Goal: Task Accomplishment & Management: Manage account settings

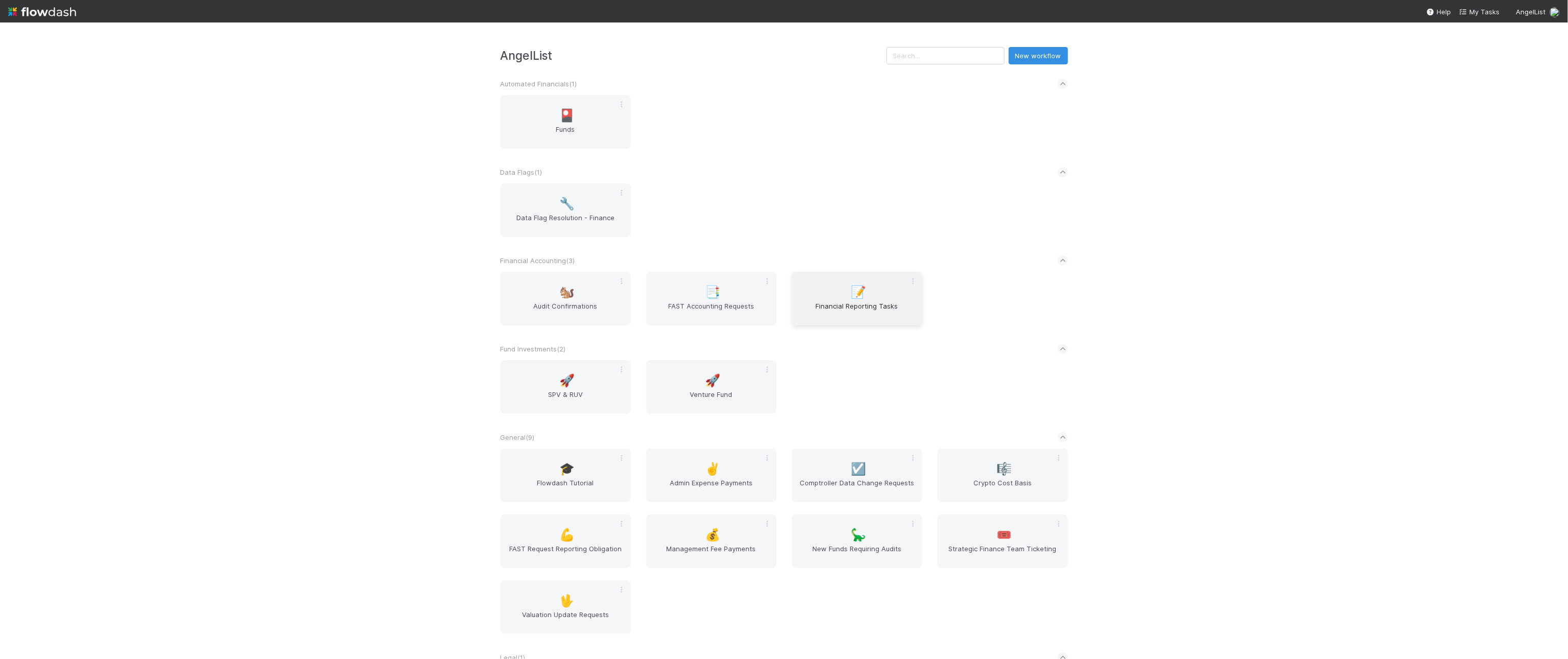
click at [800, 302] on div "📝 Financial Reporting Tasks" at bounding box center [857, 299] width 130 height 54
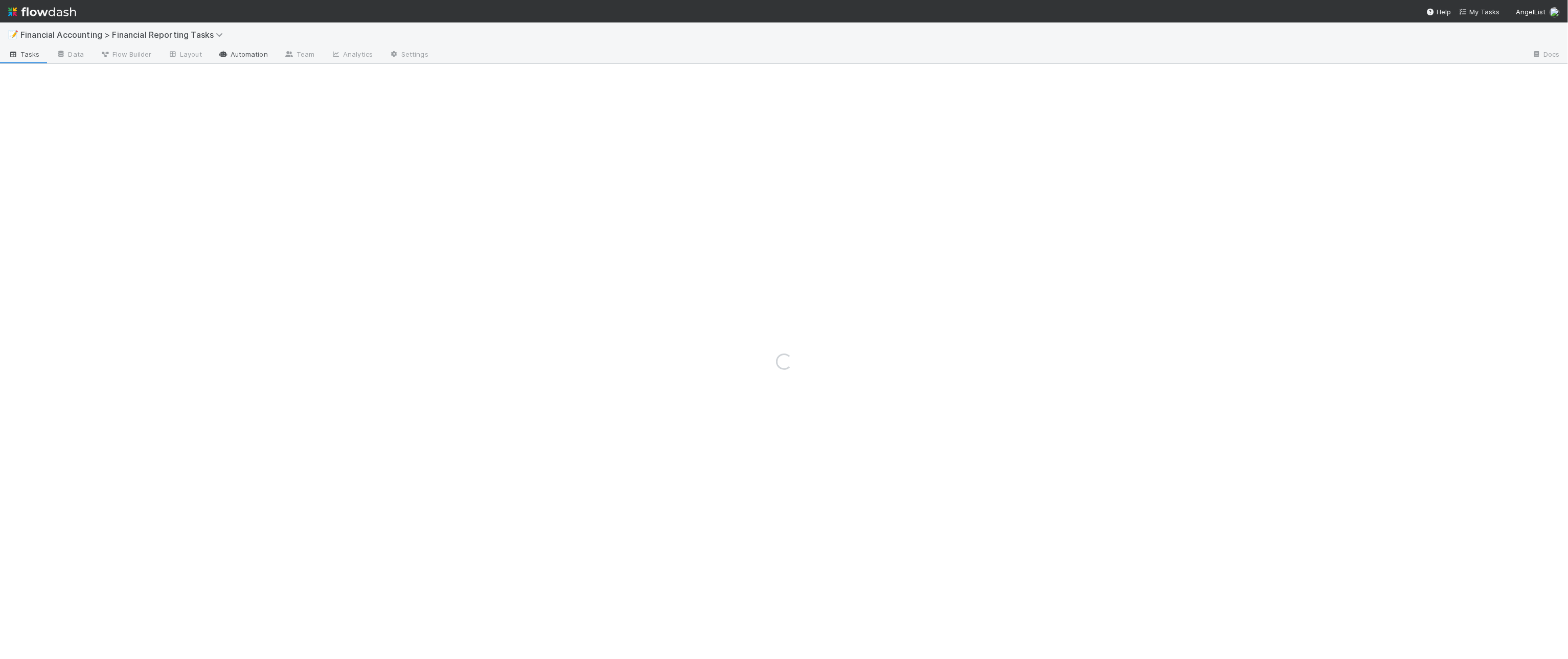
click at [250, 54] on link "Automation" at bounding box center [243, 55] width 66 height 16
click at [287, 55] on div "Loading..." at bounding box center [784, 341] width 1568 height 637
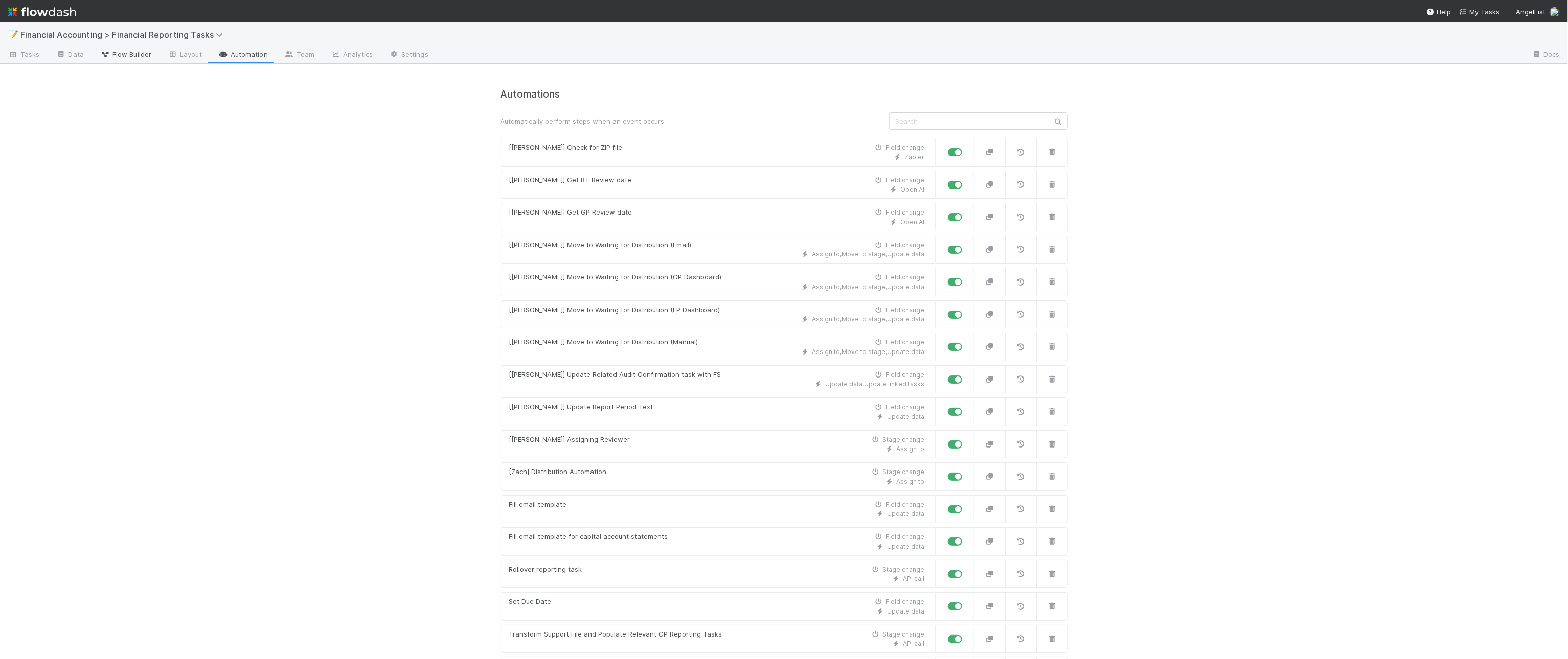
click at [134, 54] on span "Flow Builder" at bounding box center [126, 54] width 51 height 10
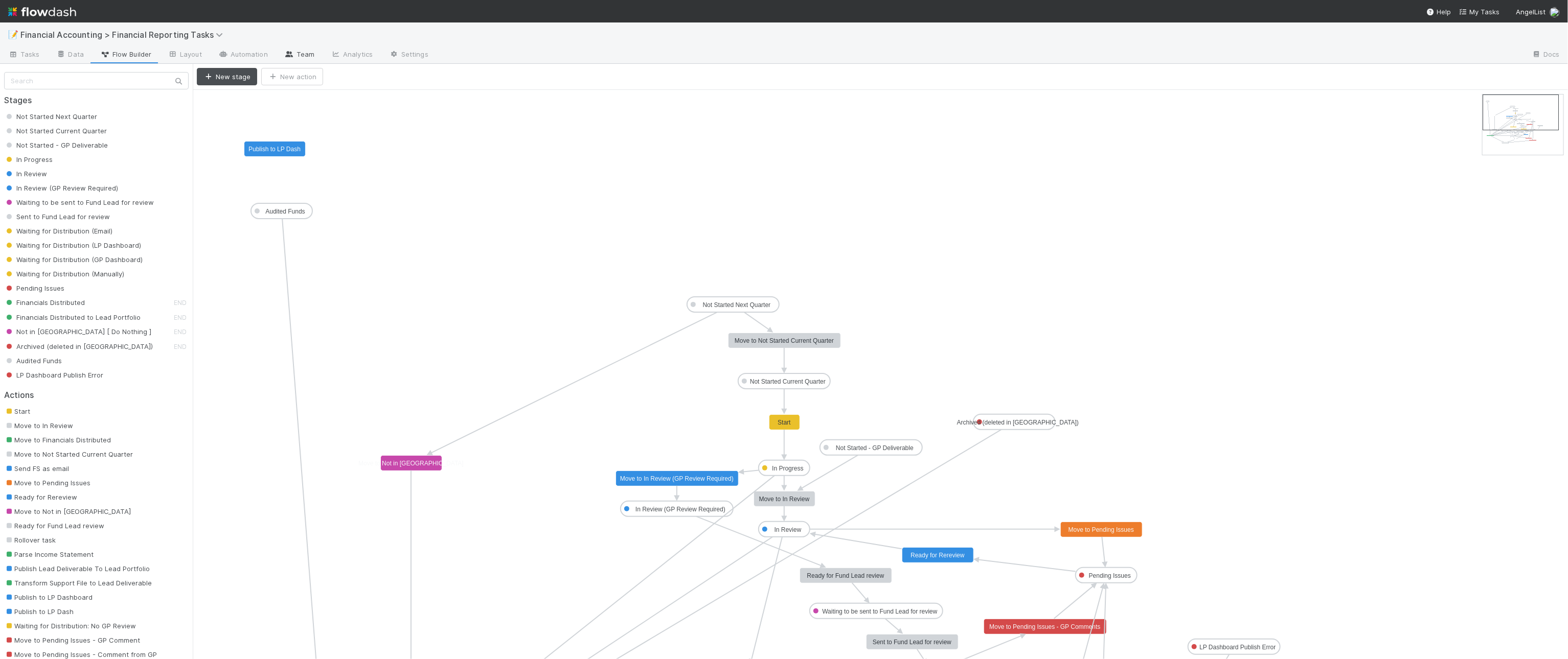
click at [301, 57] on link "Team" at bounding box center [299, 55] width 46 height 16
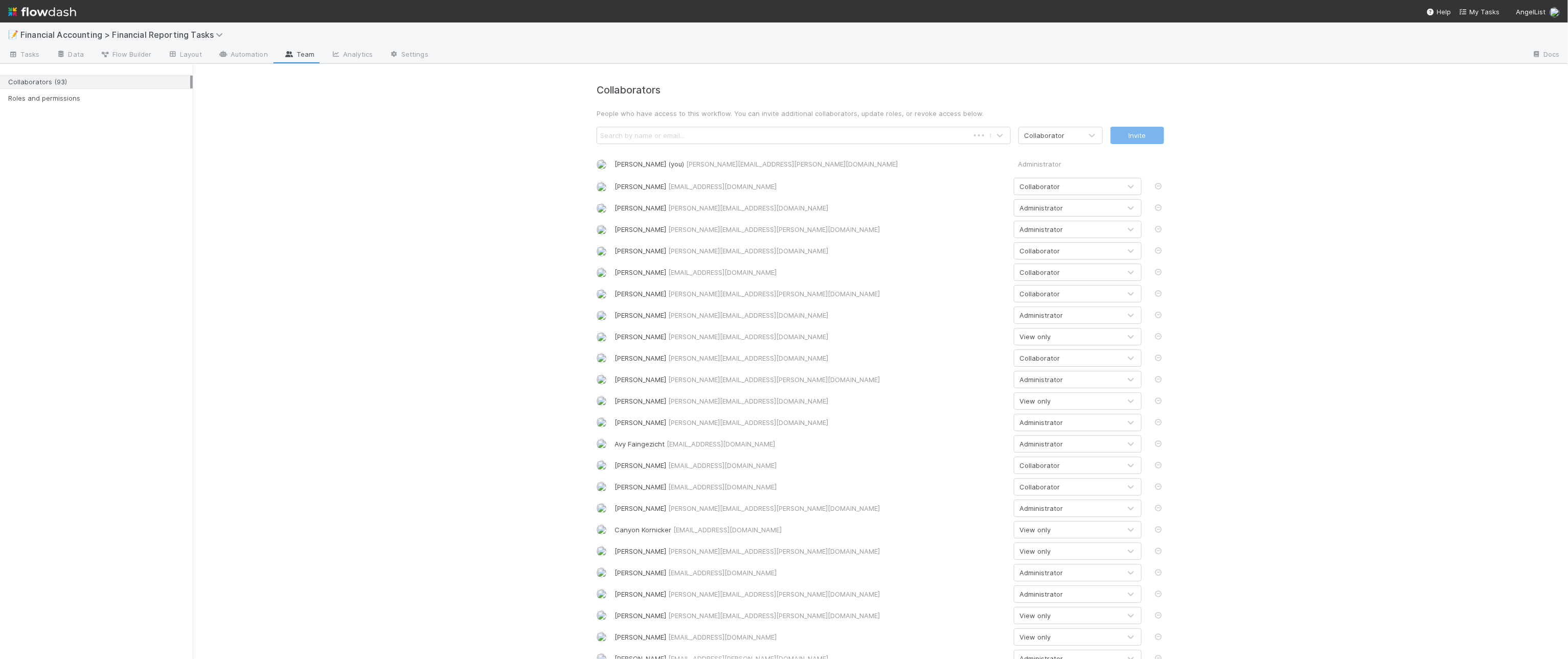
click at [64, 106] on div "Collaborators (93) Roles and permissions" at bounding box center [96, 87] width 193 height 41
click at [60, 100] on div "Roles and permissions" at bounding box center [99, 98] width 182 height 13
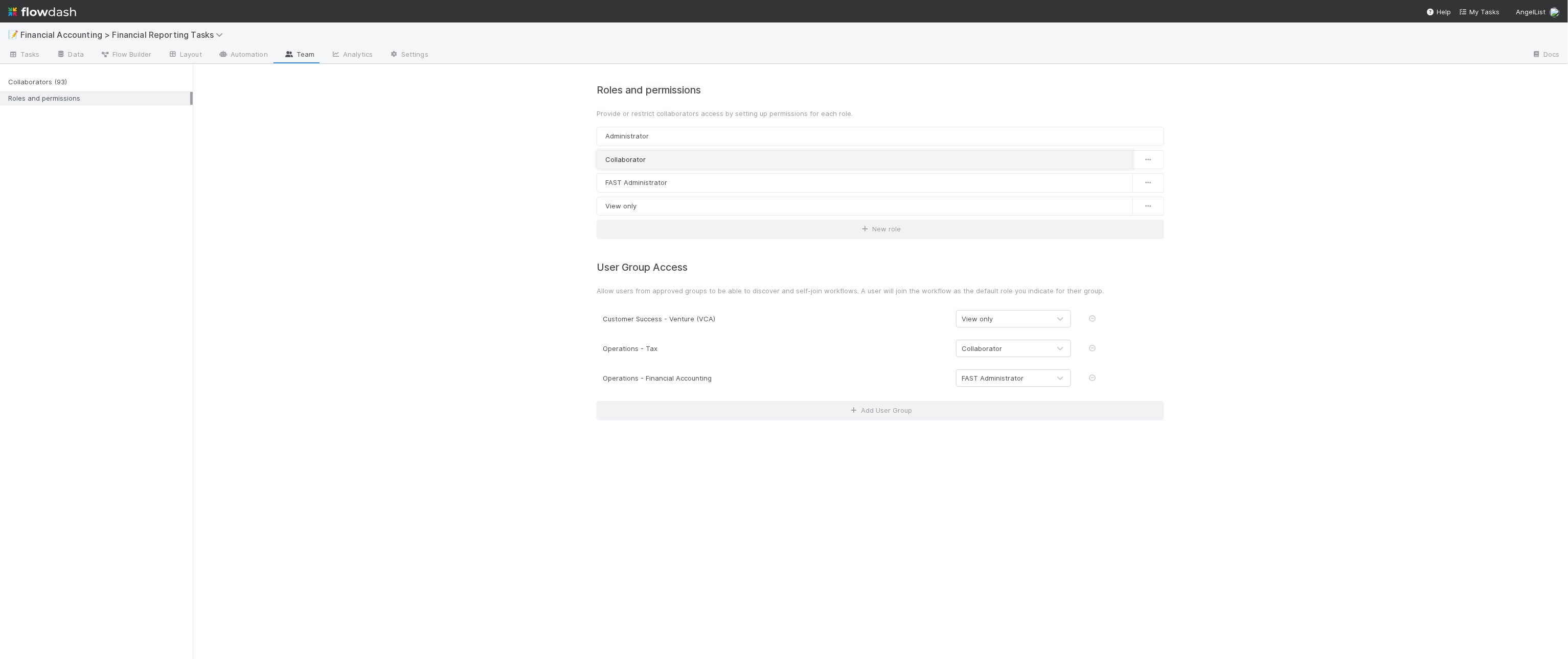
click at [681, 153] on link "Collaborator" at bounding box center [864, 160] width 536 height 19
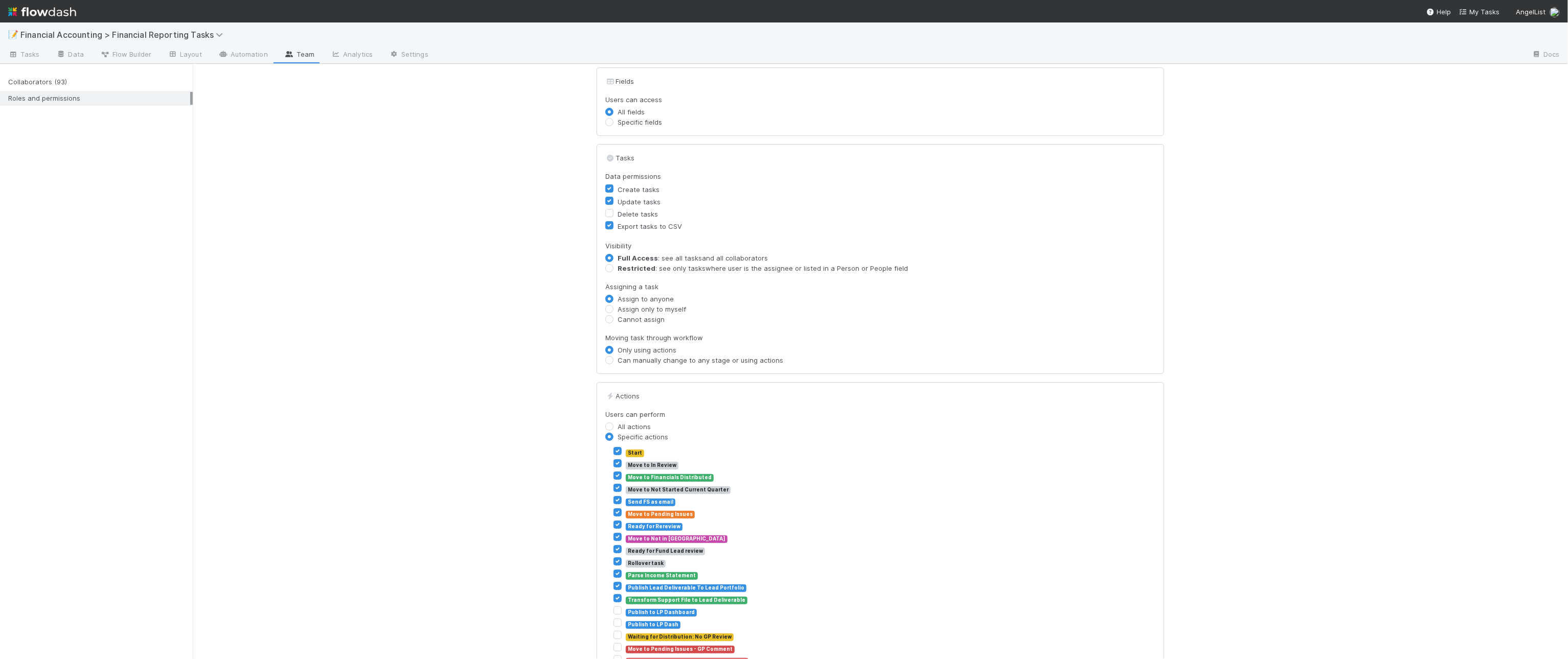
scroll to position [254, 0]
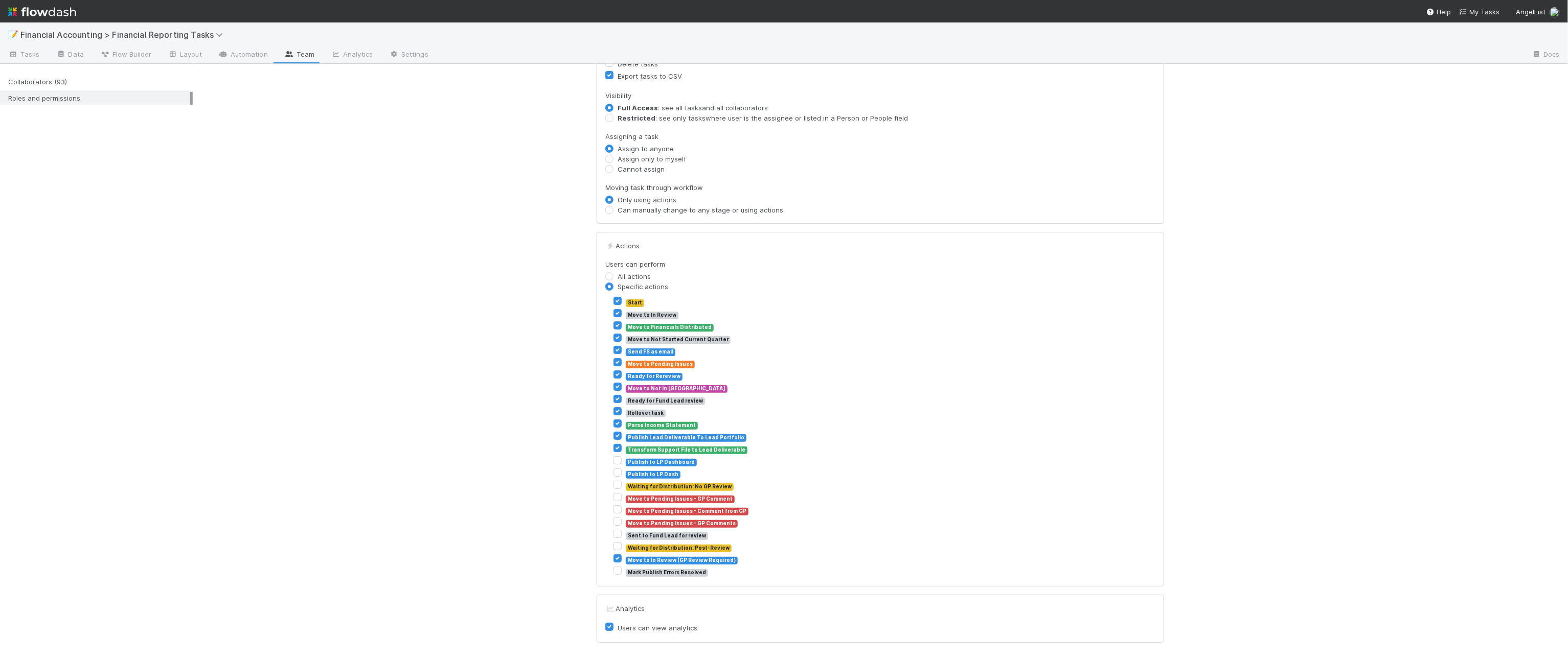
click at [626, 532] on label "Sent to Fund Lead for review" at bounding box center [667, 535] width 82 height 12
click at [615, 532] on input "Sent to Fund Lead for review" at bounding box center [617, 533] width 8 height 9
checkbox input "true"
click at [626, 546] on label "Waiting for Distribution: Post-Review" at bounding box center [679, 547] width 106 height 12
click at [614, 546] on input "Waiting for Distribution: Post-Review" at bounding box center [617, 545] width 8 height 9
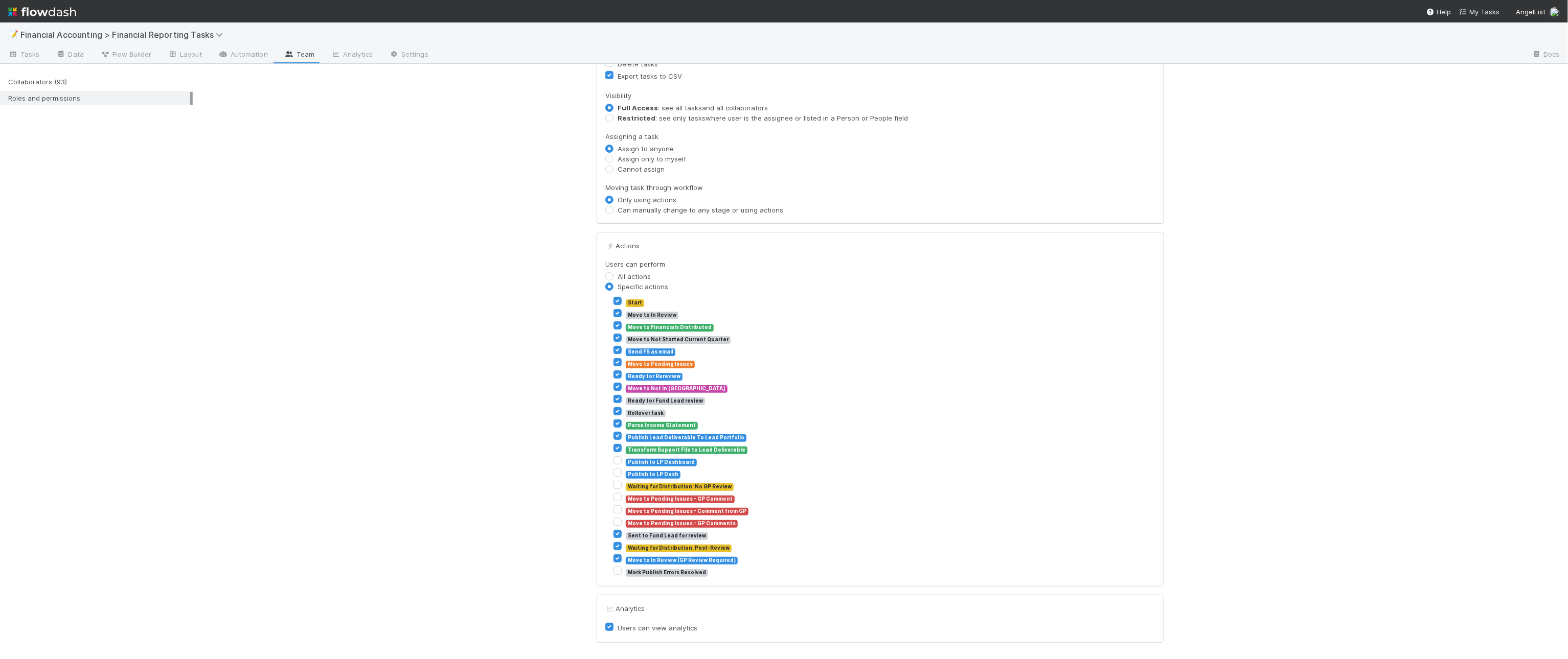
click at [626, 547] on label "Waiting for Distribution: Post-Review" at bounding box center [679, 547] width 106 height 12
click at [614, 547] on input "Waiting for Distribution: Post-Review" at bounding box center [617, 545] width 8 height 9
checkbox input "false"
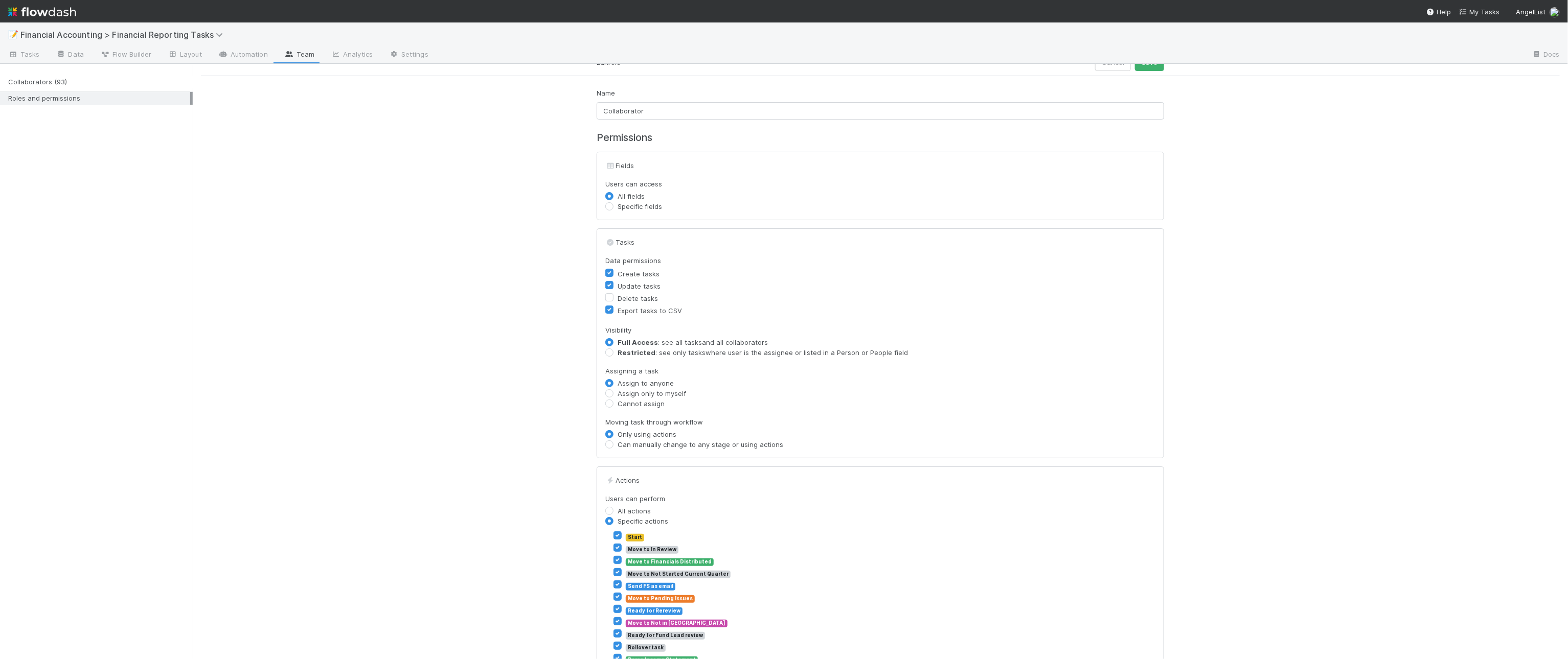
scroll to position [0, 0]
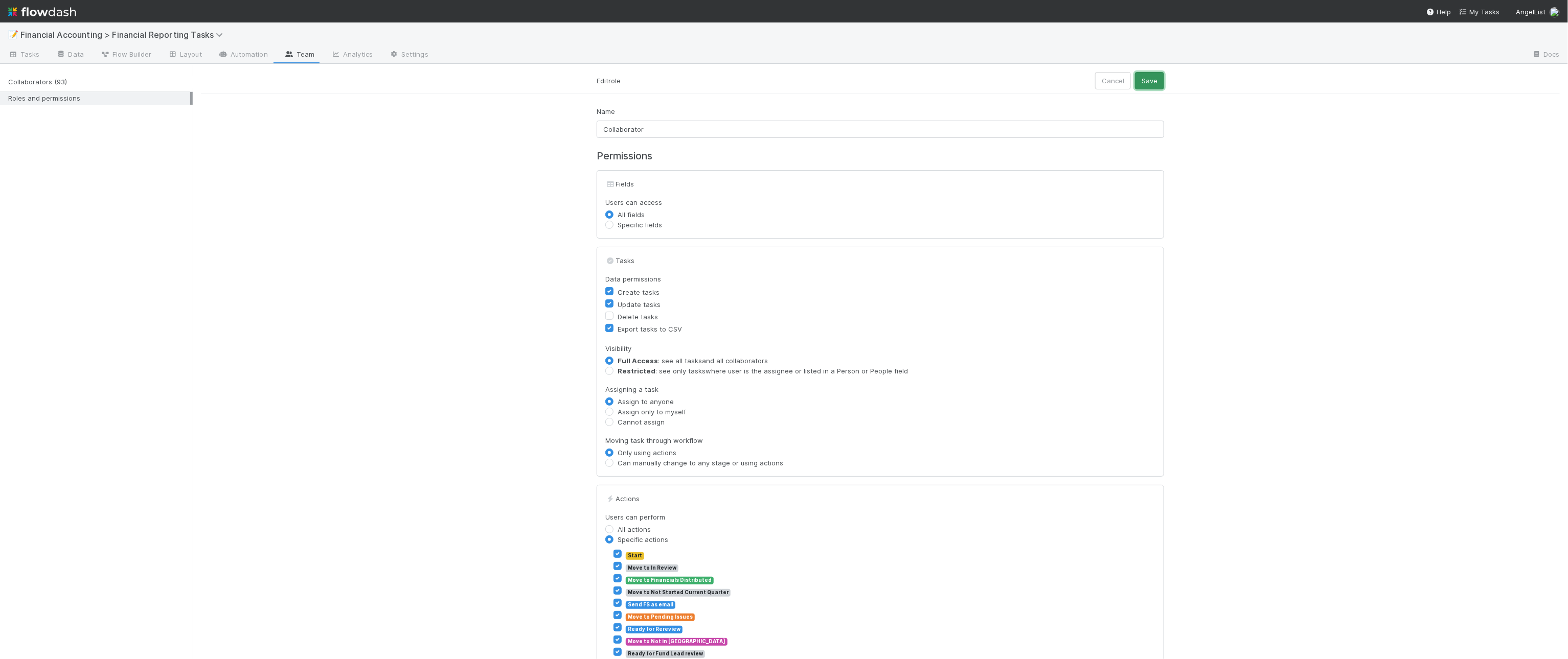
click at [1155, 75] on button "Save" at bounding box center [1150, 80] width 29 height 18
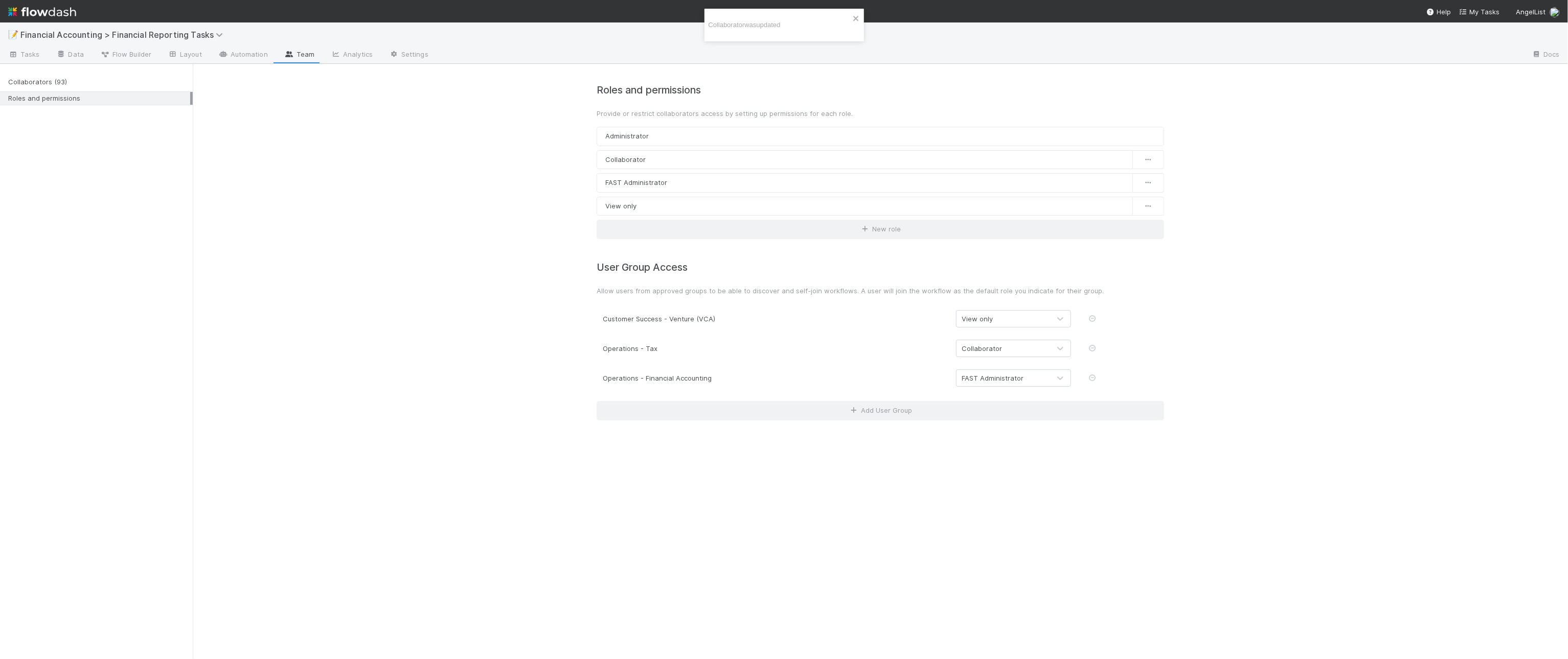
click at [477, 356] on div "Roles and permissions Provide or restrict collaborators access by setting up pe…" at bounding box center [880, 246] width 1375 height 365
click at [855, 15] on icon "close" at bounding box center [856, 18] width 7 height 8
click at [21, 50] on span "Tasks" at bounding box center [24, 54] width 32 height 10
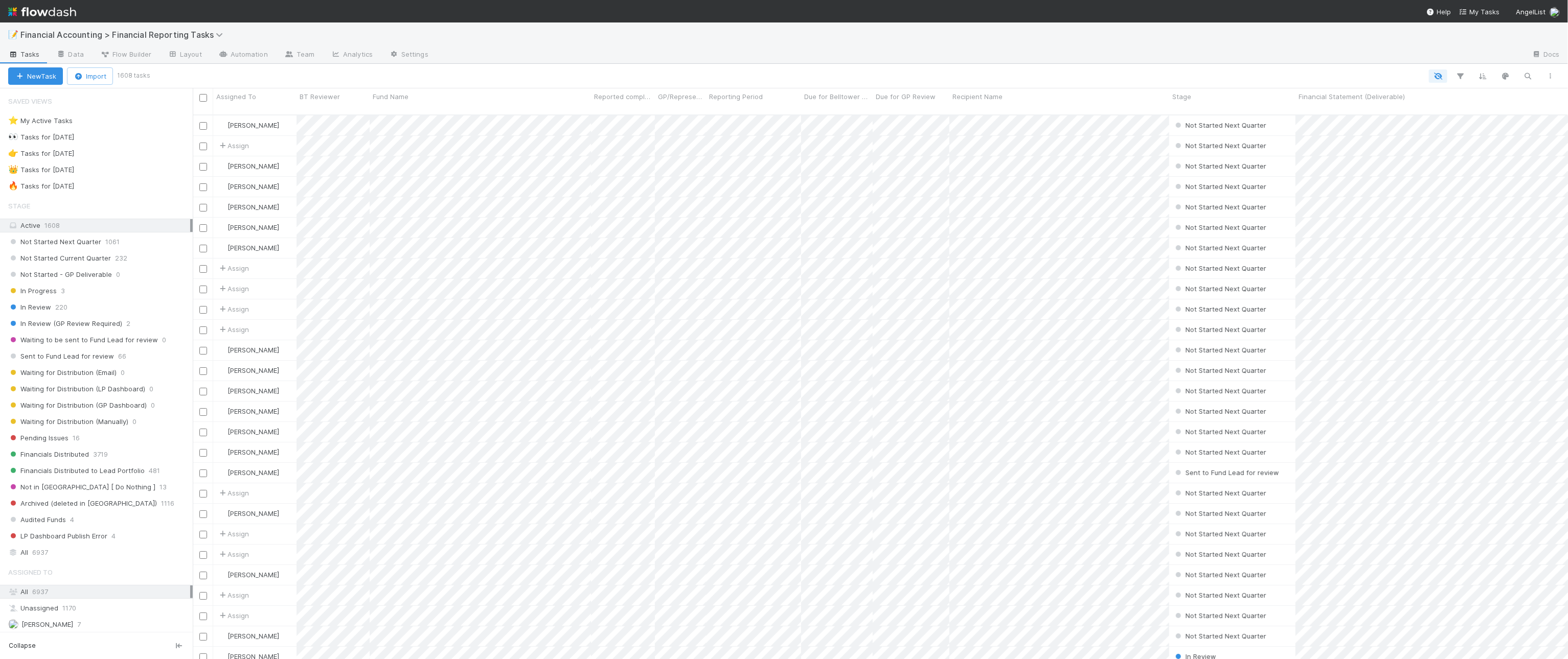
scroll to position [543, 1366]
click at [92, 363] on span "Sent to Fund Lead for review" at bounding box center [61, 356] width 106 height 13
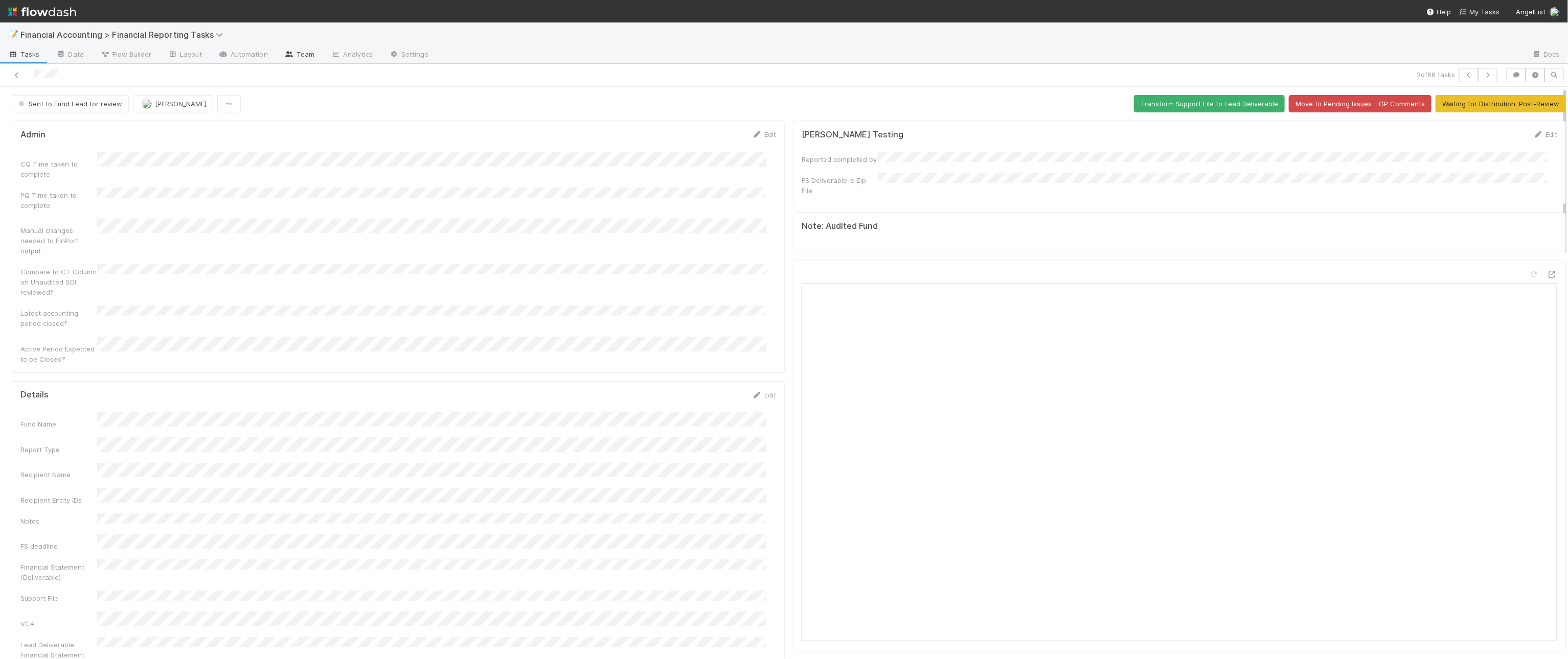
click at [309, 55] on link "Team" at bounding box center [299, 55] width 46 height 16
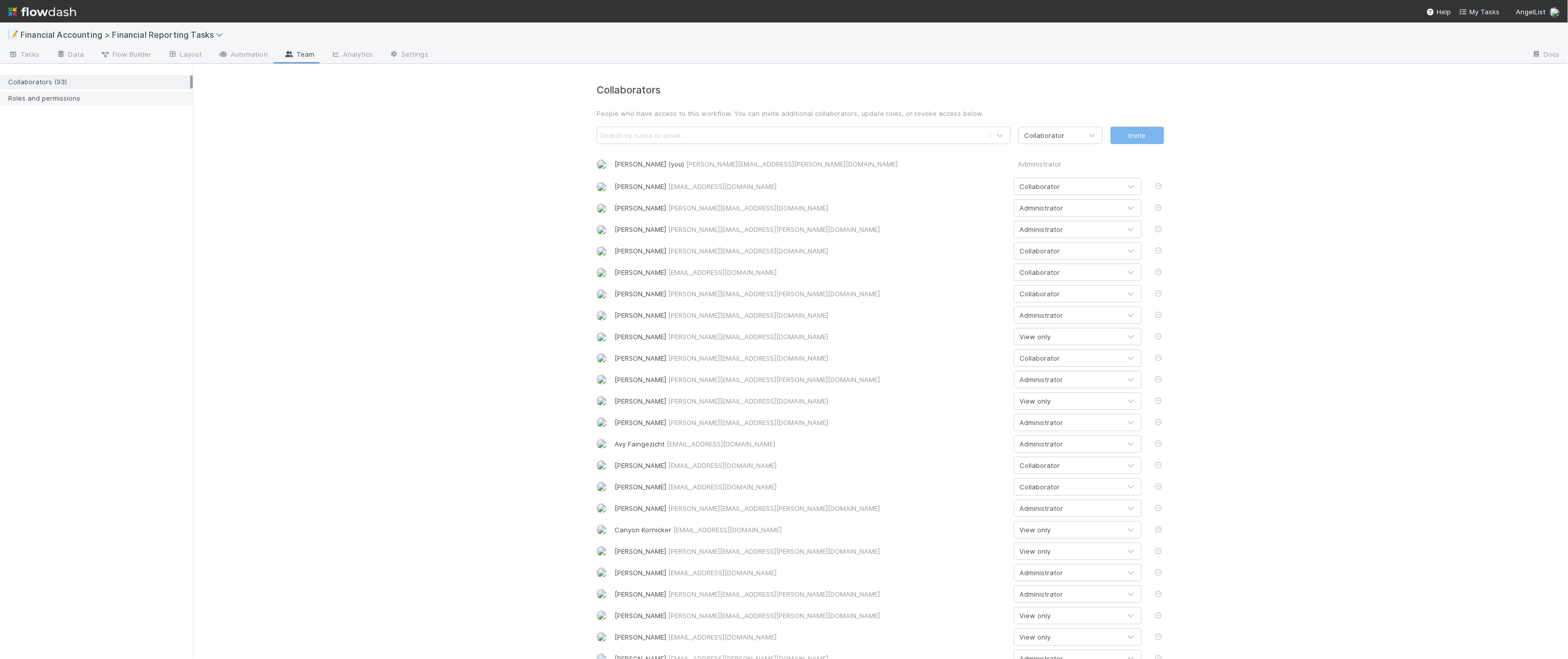
click at [53, 100] on div "Roles and permissions" at bounding box center [99, 98] width 182 height 13
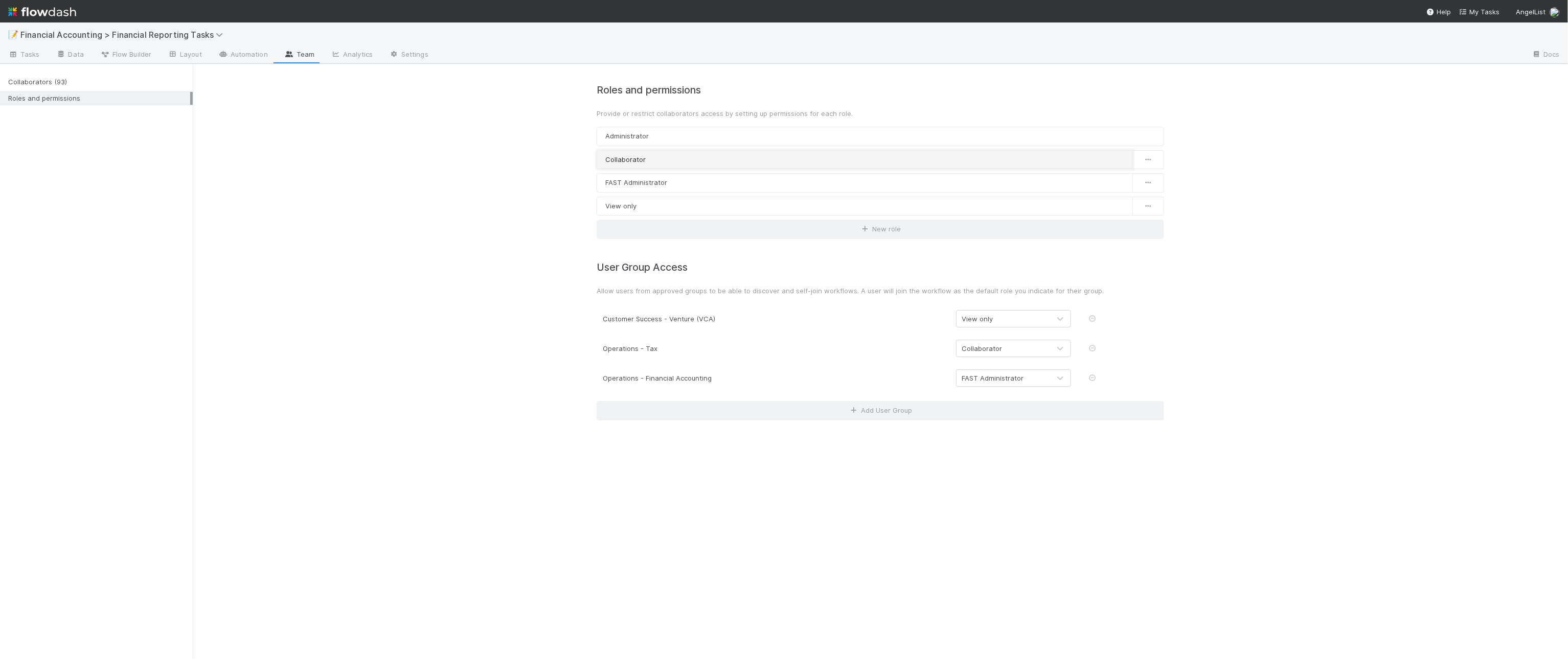
click at [660, 164] on link "Collaborator" at bounding box center [864, 160] width 536 height 19
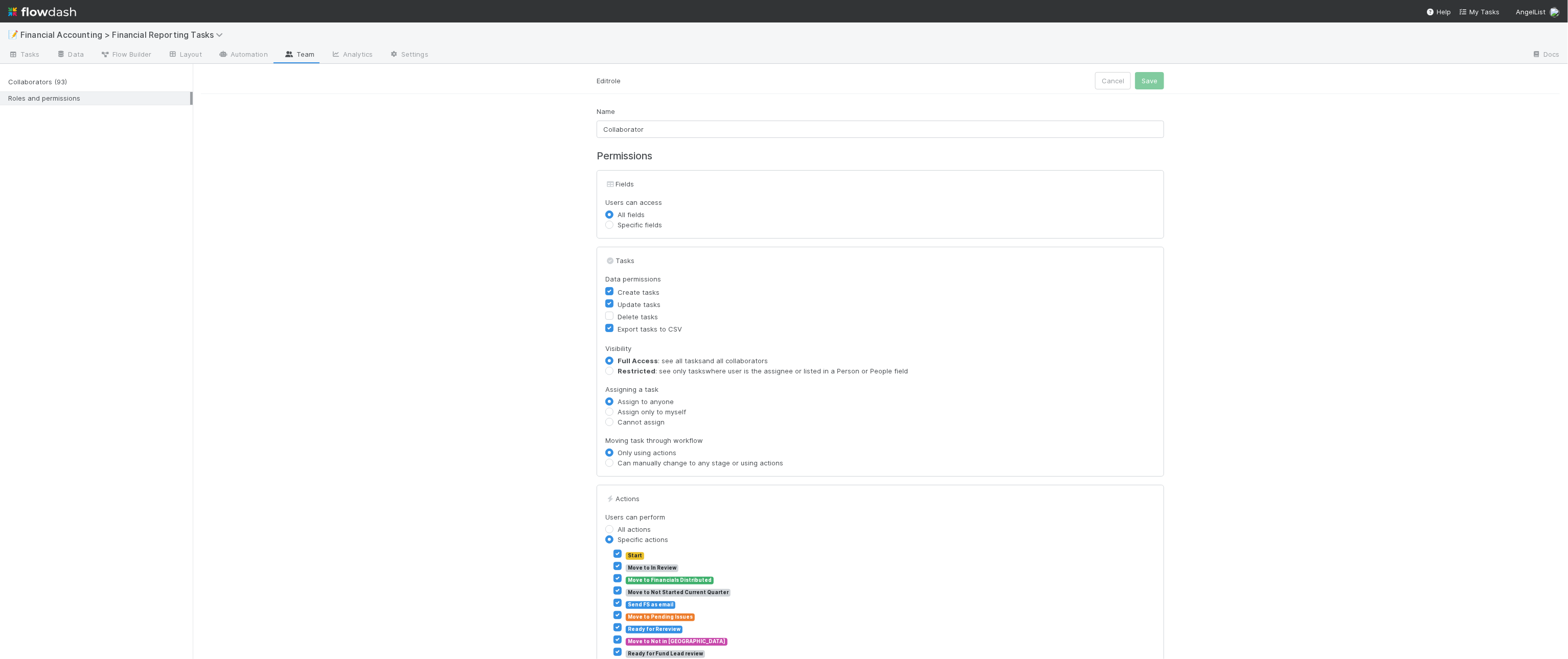
scroll to position [254, 0]
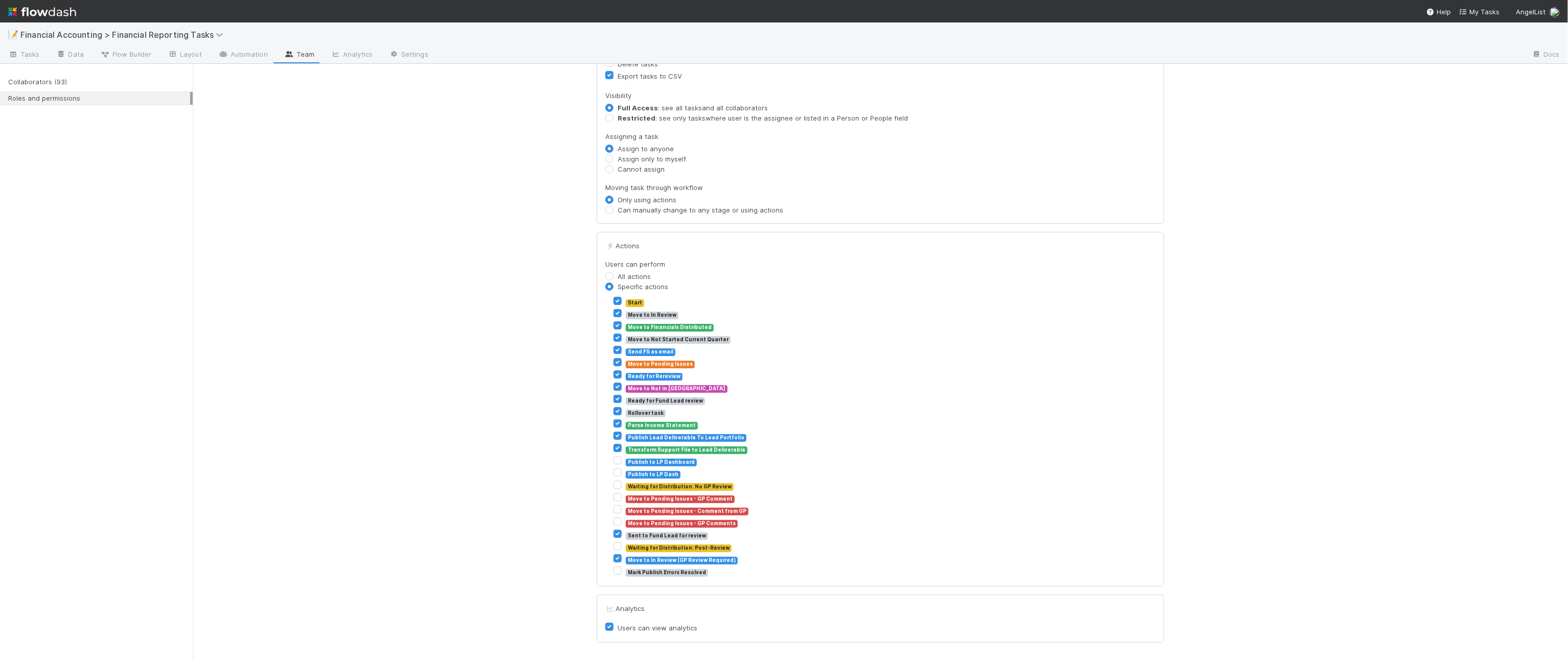
click at [626, 546] on label "Waiting for Distribution: Post-Review" at bounding box center [679, 547] width 106 height 12
click at [614, 546] on input "Waiting for Distribution: Post-Review" at bounding box center [617, 545] width 8 height 9
checkbox input "true"
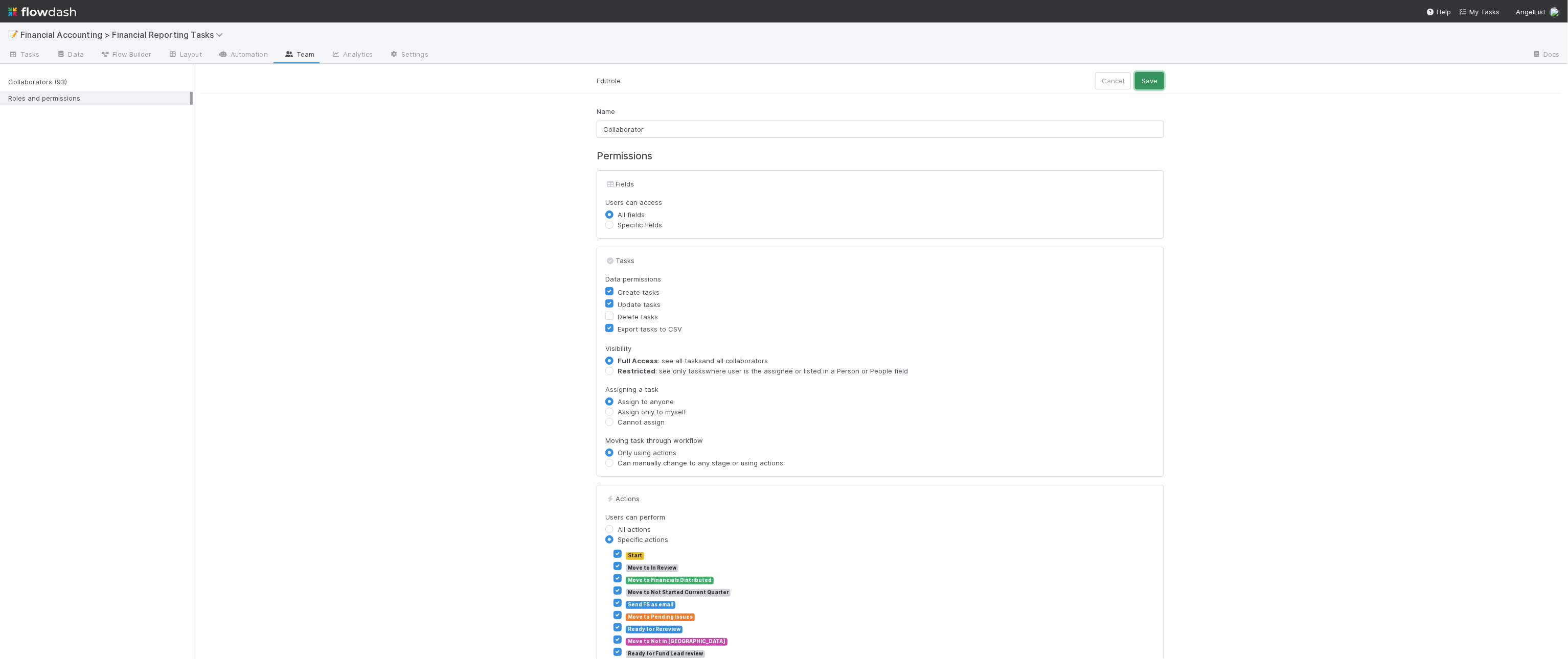
click at [1153, 75] on button "Save" at bounding box center [1150, 80] width 29 height 18
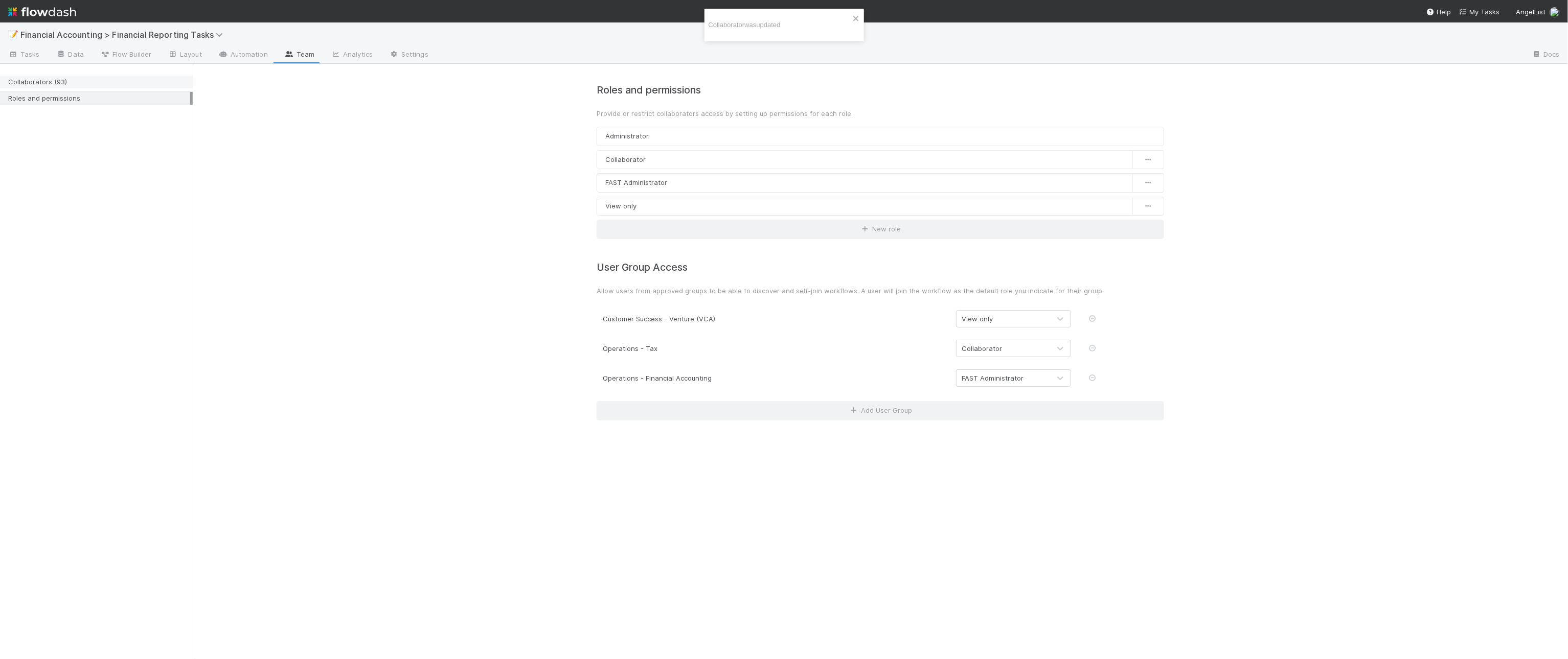
click at [82, 82] on div "Collaborators (93)" at bounding box center [99, 82] width 182 height 13
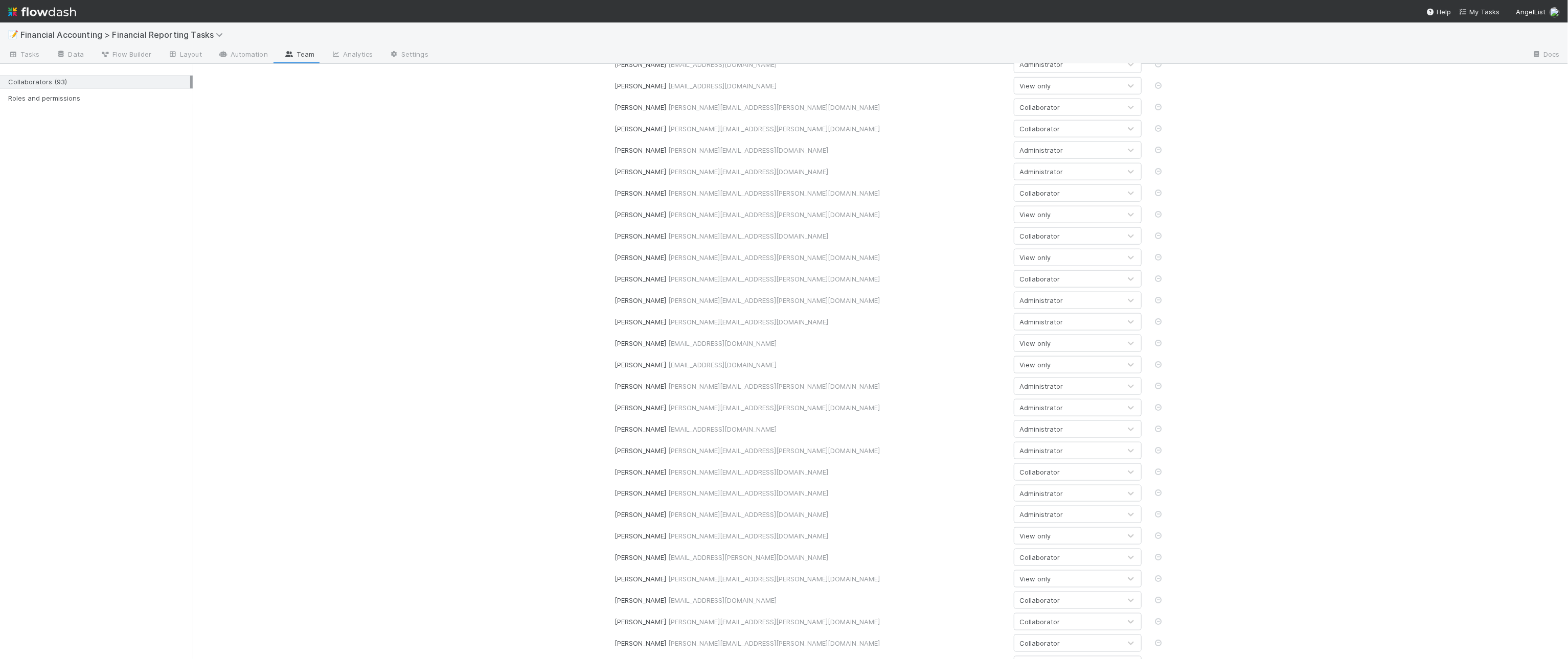
scroll to position [894, 0]
click at [29, 57] on span "Tasks" at bounding box center [24, 54] width 32 height 10
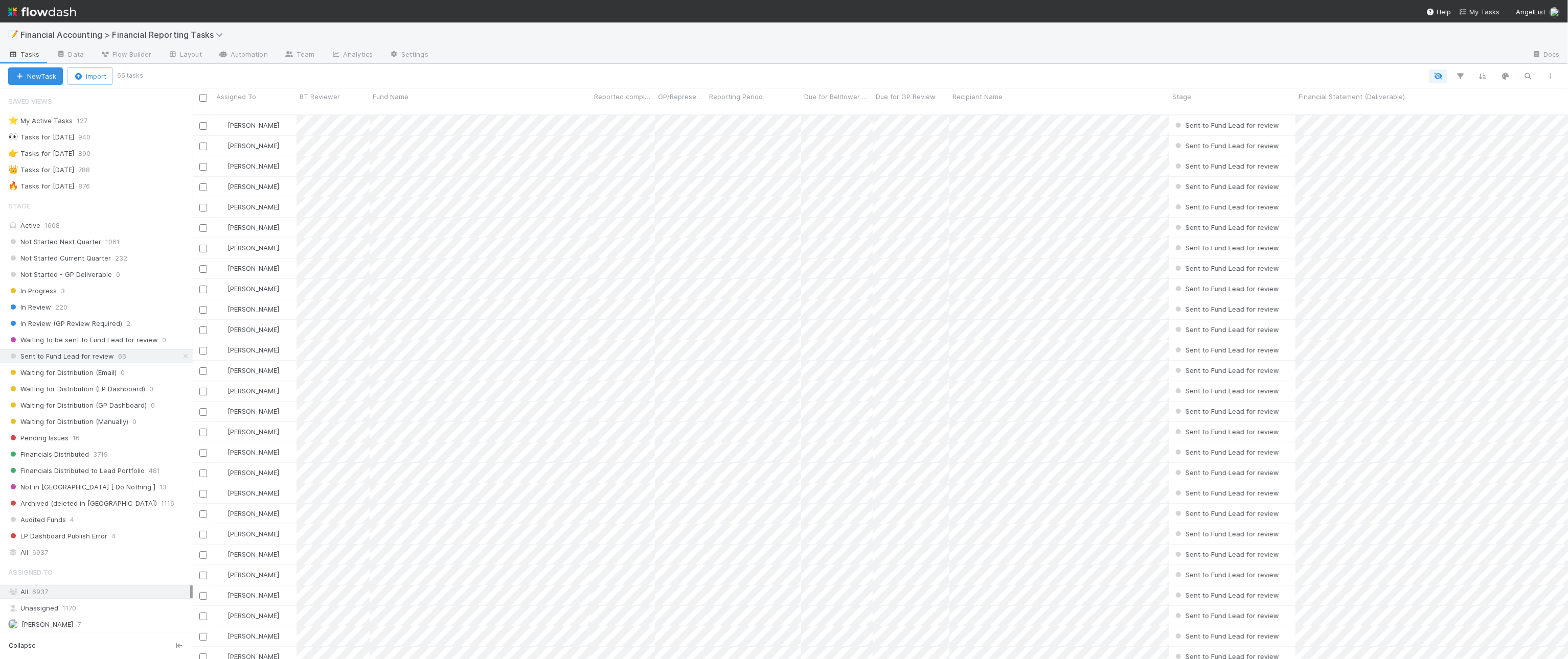
scroll to position [64, 0]
click at [39, 553] on span "6937" at bounding box center [40, 553] width 16 height 13
click at [74, 180] on div "🔥 Tasks for [DATE]" at bounding box center [41, 186] width 66 height 13
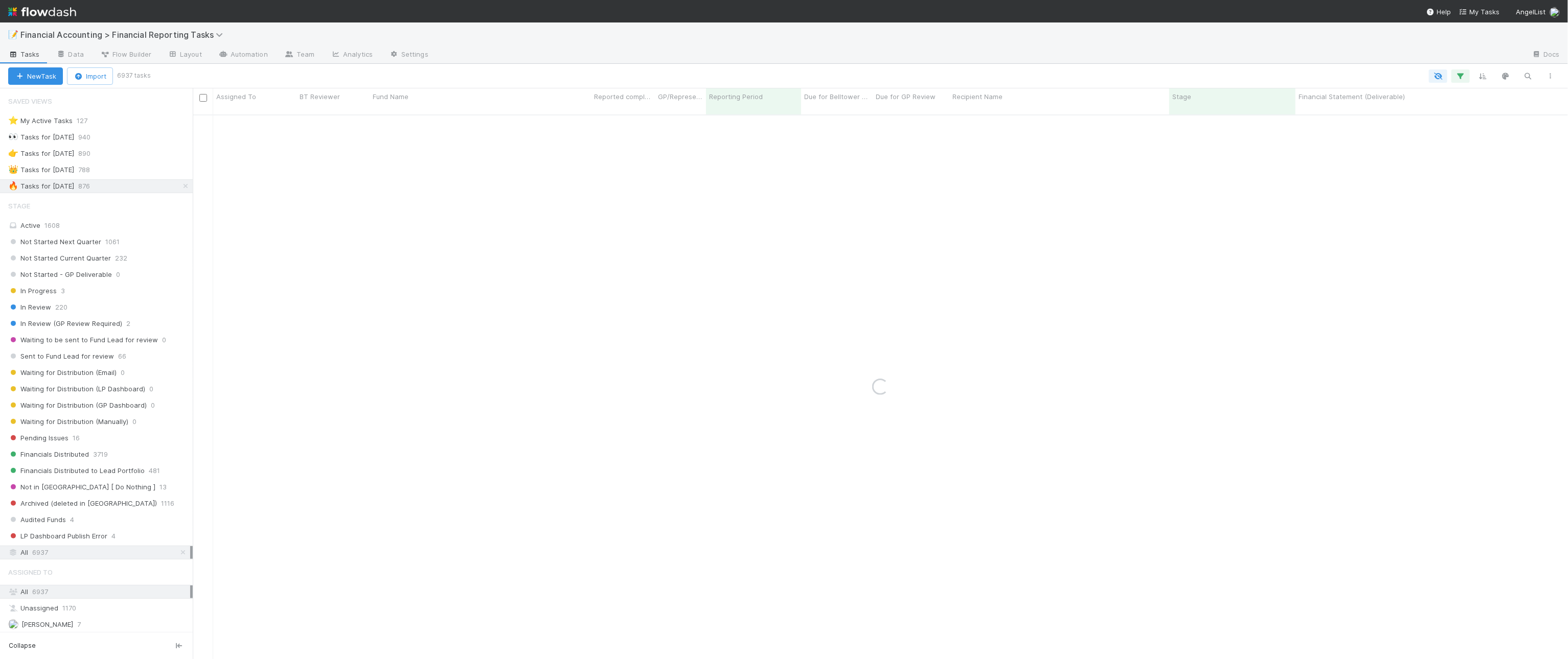
click at [1460, 72] on icon "button" at bounding box center [1460, 76] width 10 height 9
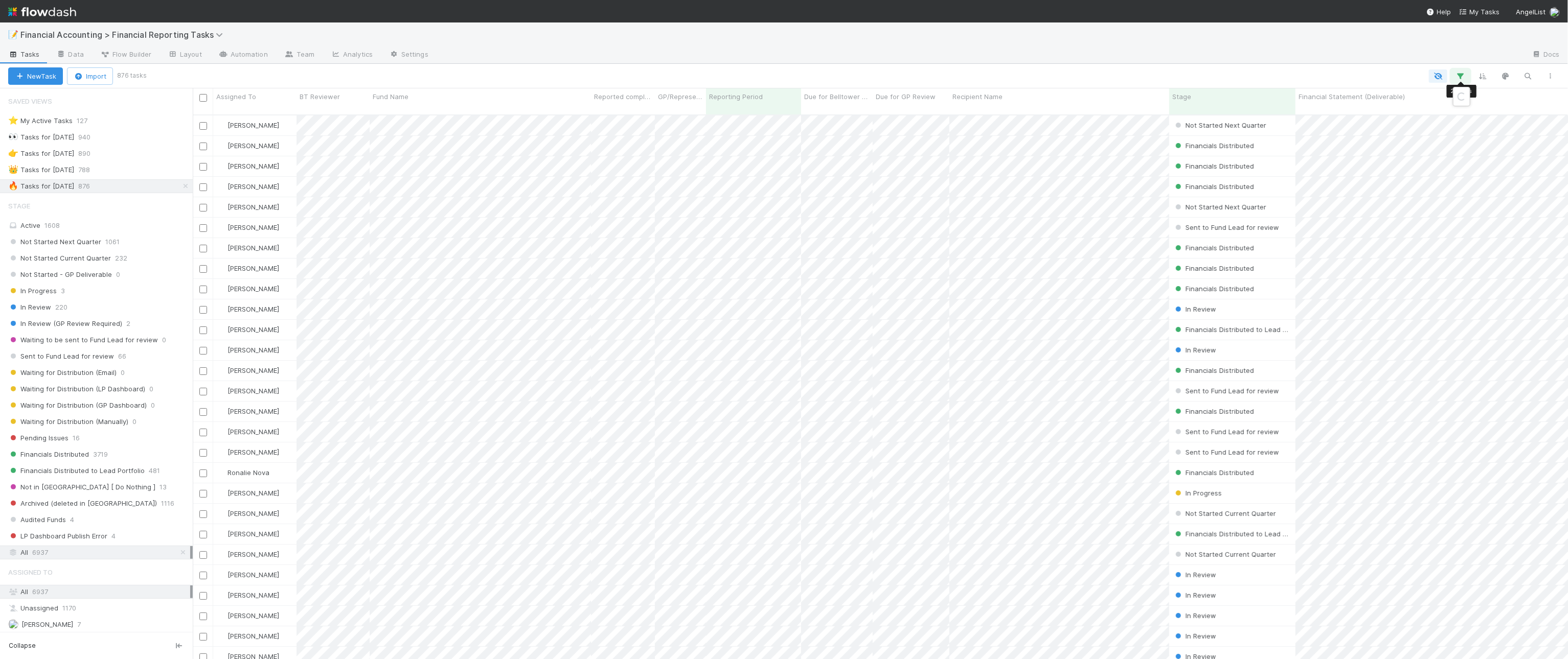
scroll to position [543, 1366]
click at [1167, 177] on icon at bounding box center [1163, 178] width 10 height 6
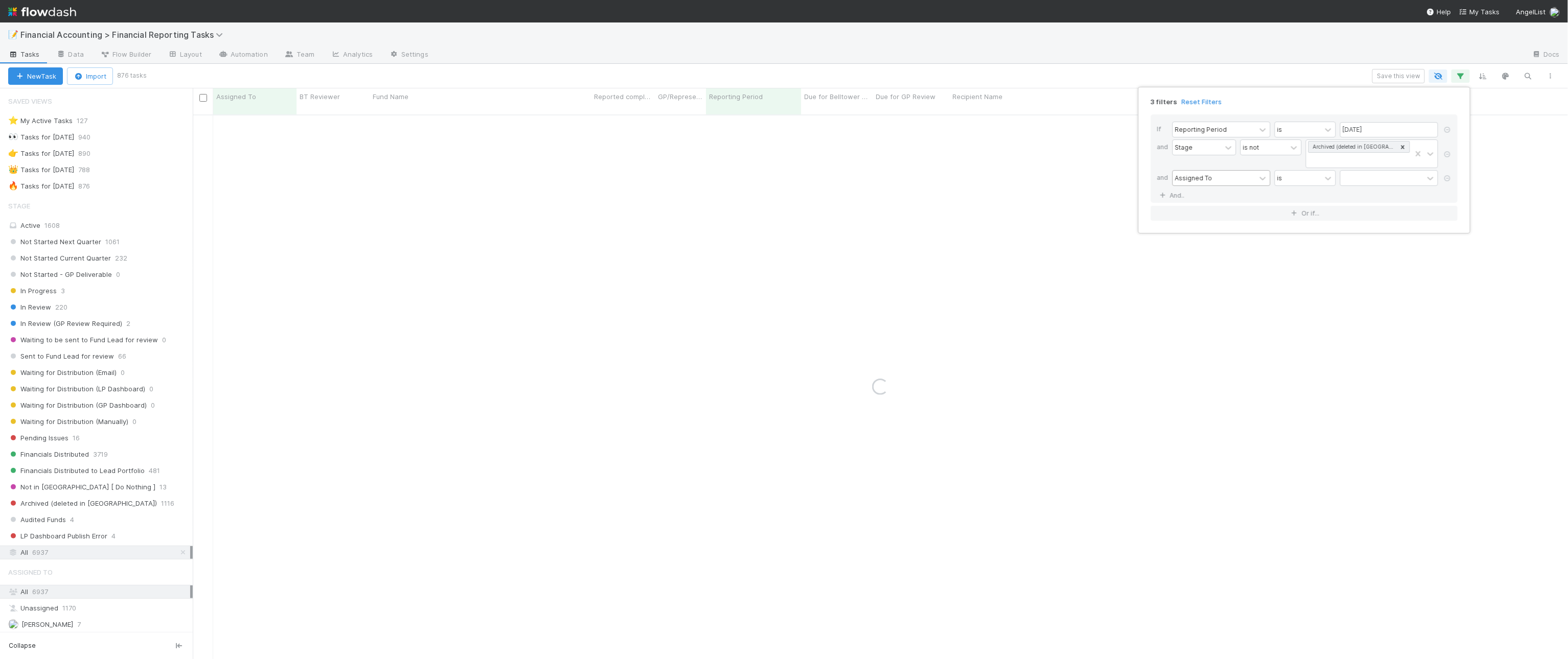
click at [1210, 175] on div "Assigned To" at bounding box center [1193, 178] width 37 height 9
click at [1223, 251] on div "Fund Name" at bounding box center [1221, 254] width 98 height 18
click at [1341, 190] on div "If Reporting Period is [DATE] and Stage is not Archived (deleted in [GEOGRAPHIC…" at bounding box center [1304, 158] width 307 height 88
click at [1357, 175] on input "text" at bounding box center [1388, 178] width 98 height 15
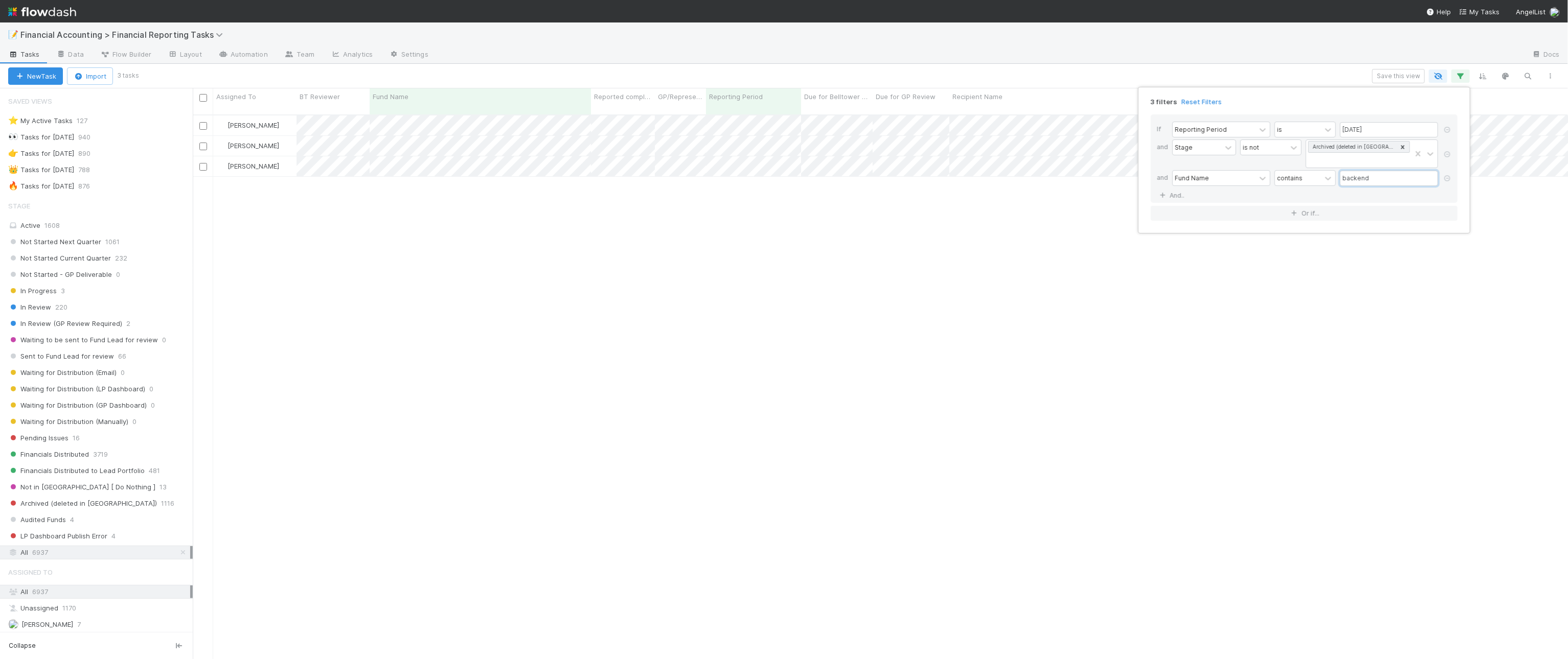
scroll to position [543, 1366]
type input "backend"
click at [518, 220] on div "3 filters Reset Filters If Reporting Period is [DATE] and Stage is not Archived…" at bounding box center [784, 329] width 1568 height 659
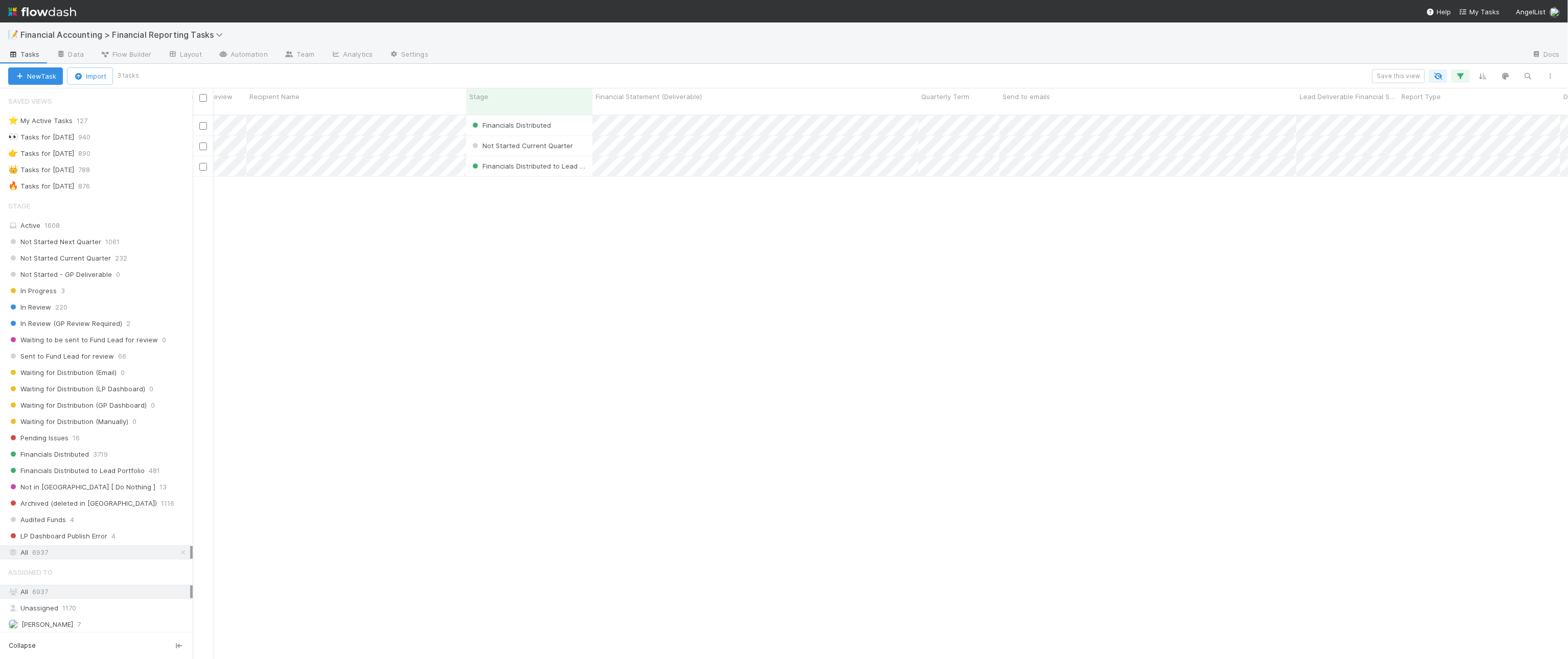
scroll to position [0, 0]
